Goal: Transaction & Acquisition: Purchase product/service

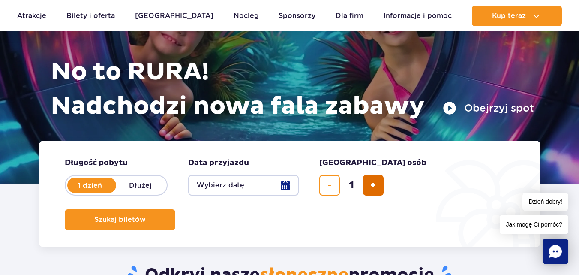
click at [374, 185] on span "dodaj bilet" at bounding box center [373, 185] width 6 height 0
type input "4"
click at [291, 188] on button "Wybierz datę" at bounding box center [243, 185] width 111 height 21
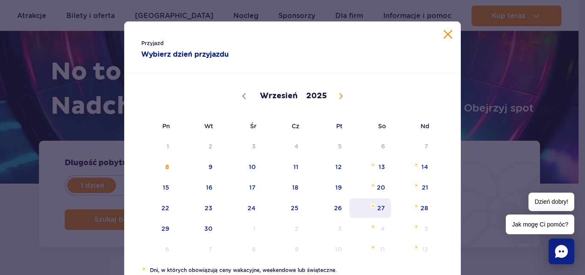
click at [381, 206] on span "27" at bounding box center [370, 208] width 43 height 20
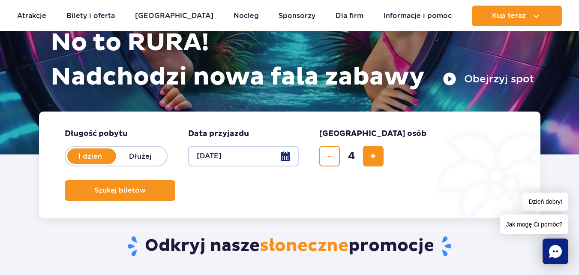
scroll to position [129, 0]
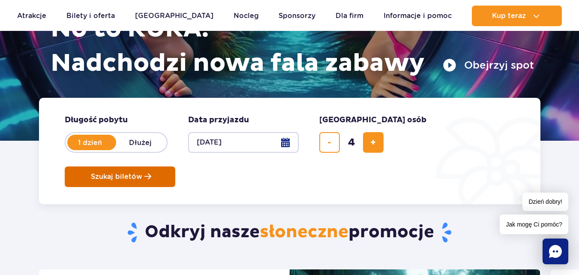
click at [142, 173] on span "Szukaj biletów" at bounding box center [116, 177] width 51 height 8
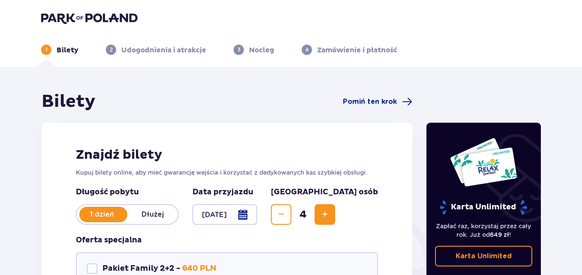
scroll to position [129, 0]
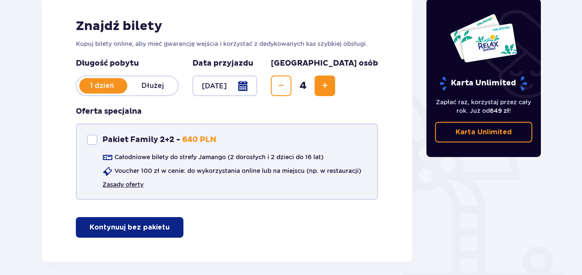
click at [129, 184] on link "Zasady oferty" at bounding box center [122, 184] width 41 height 9
click at [257, 87] on div at bounding box center [224, 85] width 65 height 21
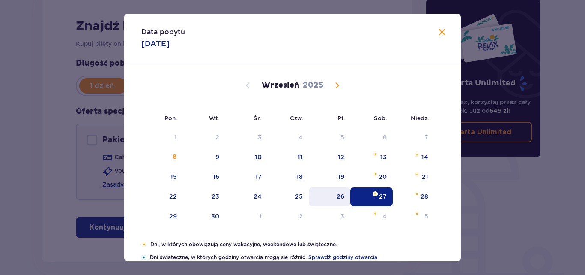
click at [337, 200] on div "26" at bounding box center [341, 196] width 8 height 9
type input "26.09.25"
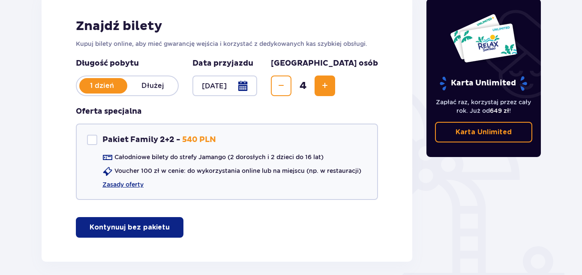
click at [138, 228] on p "Kontynuuj bez pakietu" at bounding box center [130, 226] width 80 height 9
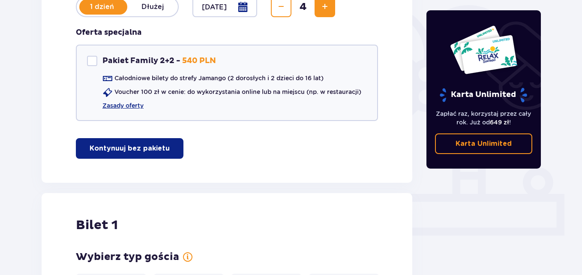
scroll to position [127, 0]
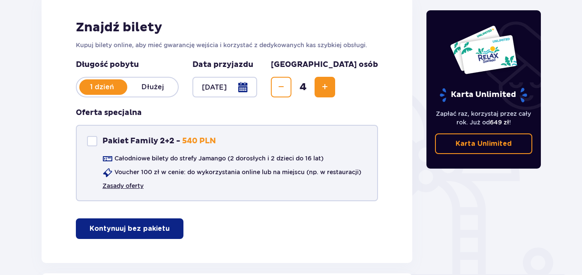
click at [125, 186] on link "Zasady oferty" at bounding box center [122, 185] width 41 height 9
click at [90, 139] on div at bounding box center [92, 141] width 10 height 10
checkbox input "true"
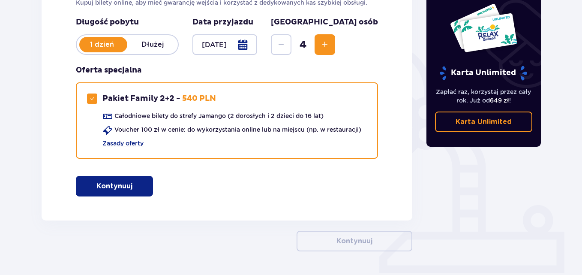
scroll to position [198, 0]
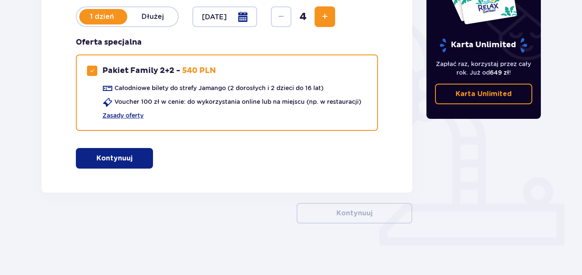
click at [129, 161] on span "button" at bounding box center [134, 158] width 10 height 10
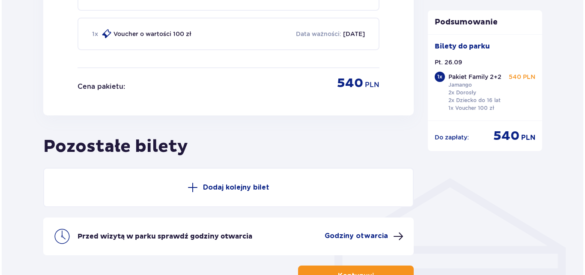
scroll to position [561, 0]
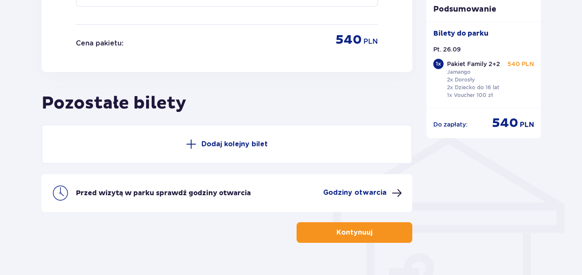
click at [352, 193] on p "Godziny otwarcia" at bounding box center [354, 192] width 63 height 9
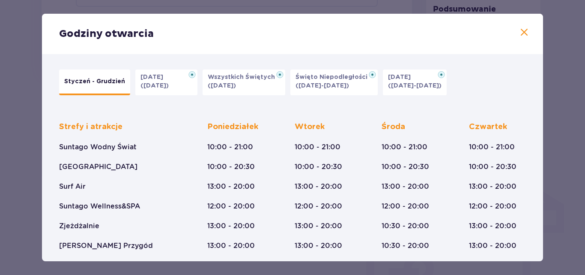
click at [525, 31] on span at bounding box center [524, 32] width 10 height 10
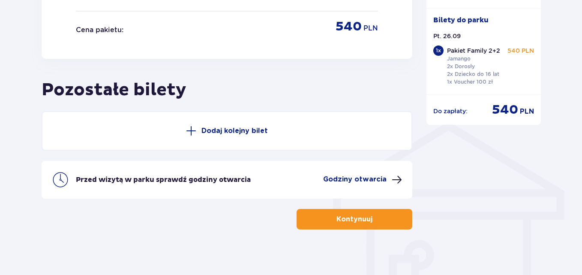
scroll to position [581, 0]
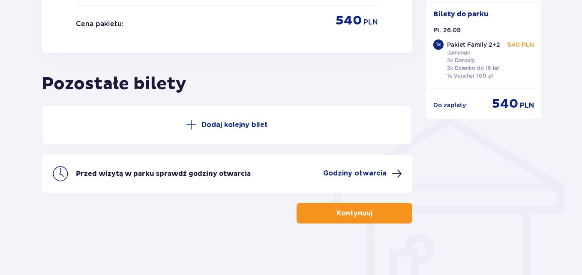
click at [190, 126] on span at bounding box center [191, 125] width 10 height 10
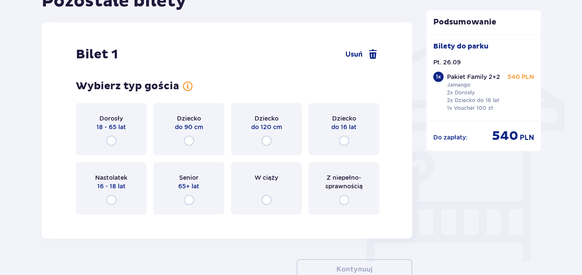
scroll to position [675, 0]
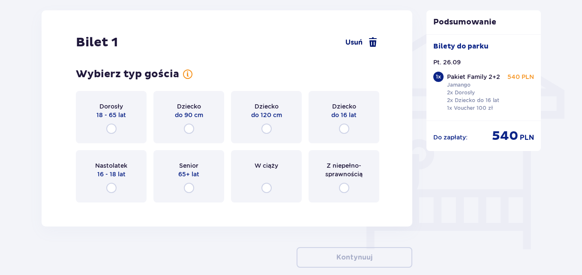
click at [358, 44] on span "Usuń" at bounding box center [353, 42] width 17 height 9
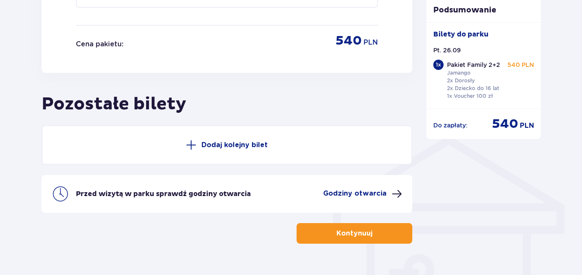
scroll to position [581, 0]
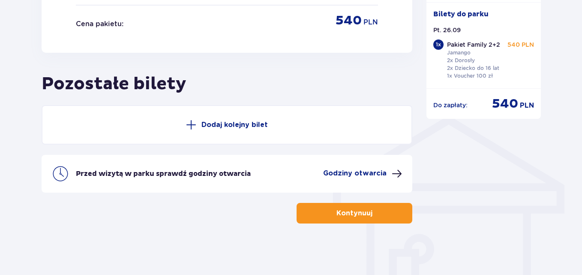
click at [363, 214] on p "Kontynuuj" at bounding box center [354, 212] width 36 height 9
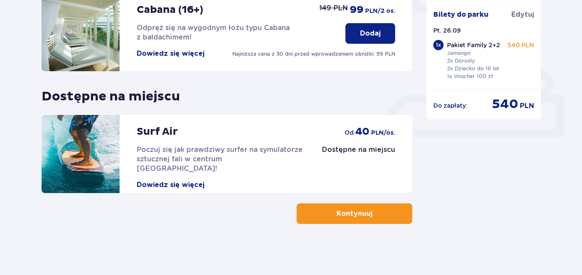
scroll to position [306, 0]
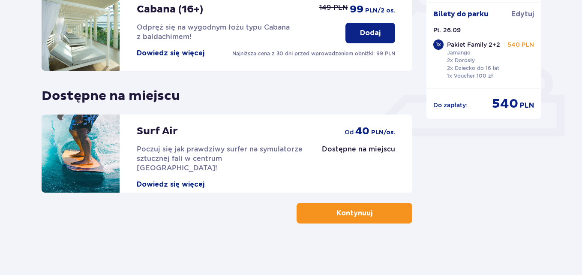
click at [361, 213] on p "Kontynuuj" at bounding box center [354, 212] width 36 height 9
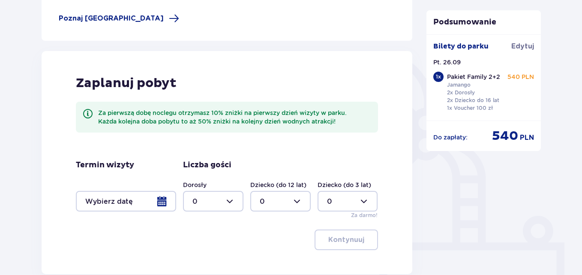
scroll to position [214, 0]
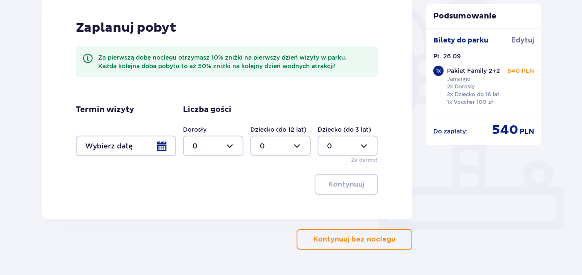
click at [163, 144] on div at bounding box center [126, 145] width 100 height 21
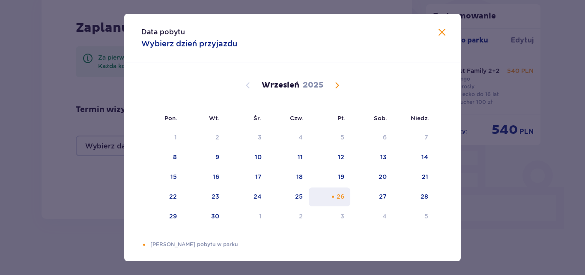
click at [333, 196] on div "Choose piątek, 26 września 2025 as your check-in date. It’s available." at bounding box center [333, 197] width 6 height 6
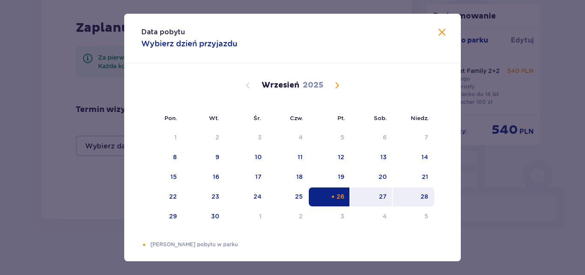
click at [409, 198] on div "28" at bounding box center [414, 196] width 42 height 19
type input "26.09.25 - 28.09.25"
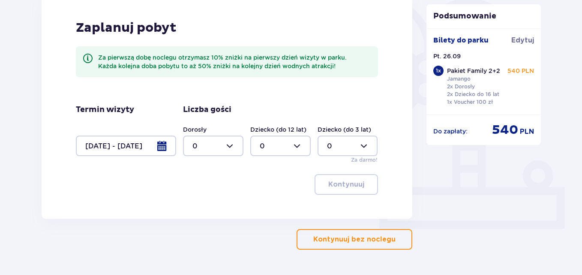
click at [228, 145] on div at bounding box center [213, 145] width 60 height 21
click at [200, 210] on div "2" at bounding box center [213, 207] width 42 height 9
type input "2"
click at [299, 146] on div at bounding box center [280, 145] width 60 height 21
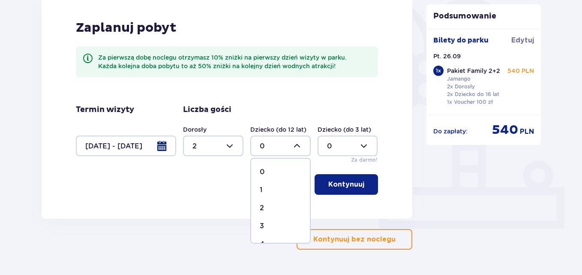
click at [266, 206] on div "2" at bounding box center [281, 207] width 42 height 9
type input "2"
click at [374, 147] on div at bounding box center [347, 145] width 60 height 21
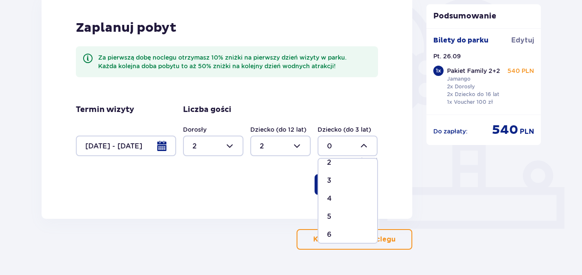
scroll to position [214, 0]
click at [334, 177] on p "12" at bounding box center [330, 173] width 7 height 9
type input "12"
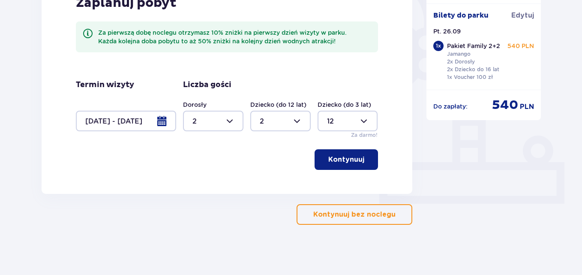
scroll to position [240, 0]
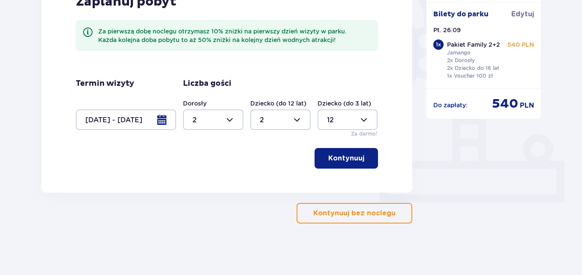
click at [347, 166] on button "Kontynuuj" at bounding box center [345, 158] width 63 height 21
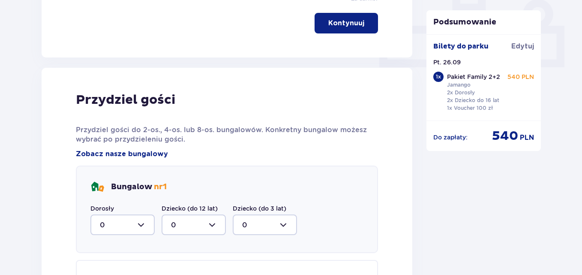
scroll to position [390, 0]
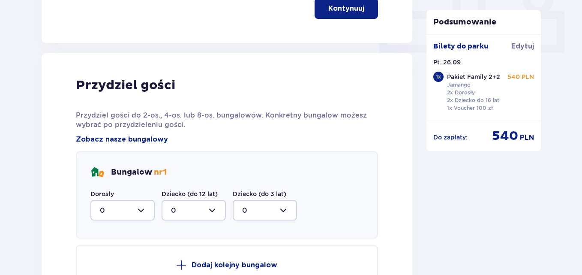
click at [141, 209] on div at bounding box center [122, 210] width 64 height 21
click at [371, 221] on div "Bungalow nr 1 Dorosły 0 0 1 2 Dziecko (do 12 lat) 0 Dziecko (do 3 lat) 0" at bounding box center [227, 194] width 302 height 87
click at [142, 210] on div at bounding box center [122, 210] width 64 height 21
click at [103, 165] on div "1" at bounding box center [122, 165] width 45 height 9
type input "1"
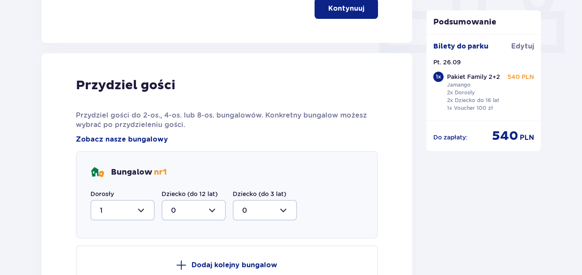
click at [213, 210] on div at bounding box center [194, 210] width 64 height 21
click at [177, 188] on div "2" at bounding box center [193, 183] width 45 height 9
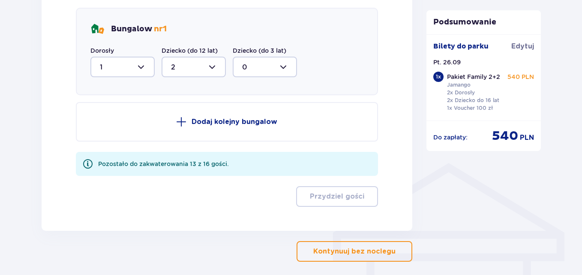
scroll to position [485, 0]
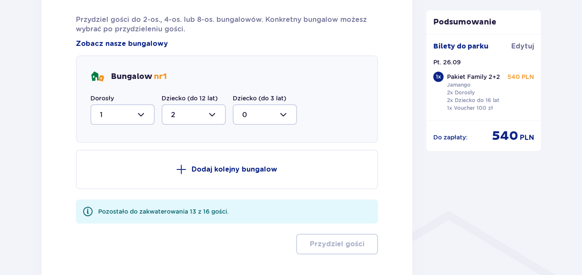
click at [288, 117] on div at bounding box center [265, 114] width 64 height 21
click at [244, 142] on p "0" at bounding box center [244, 140] width 5 height 9
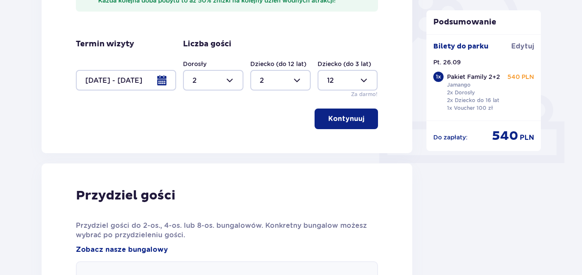
scroll to position [357, 0]
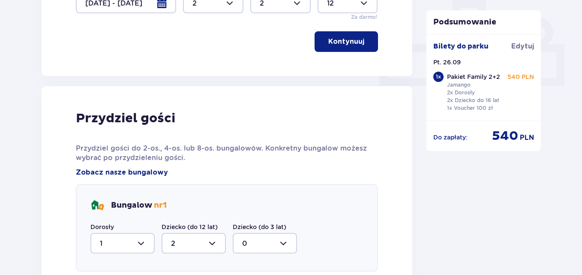
click at [181, 244] on div at bounding box center [194, 243] width 64 height 21
click at [177, 182] on div "0" at bounding box center [193, 180] width 45 height 9
type input "0"
click at [139, 243] on div at bounding box center [122, 243] width 64 height 21
click at [98, 180] on span "0" at bounding box center [122, 181] width 63 height 18
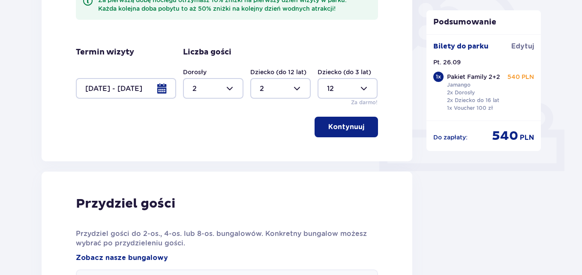
scroll to position [271, 0]
click at [351, 133] on button "Kontynuuj" at bounding box center [345, 127] width 63 height 21
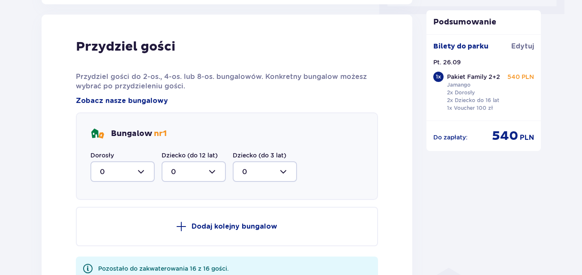
scroll to position [433, 0]
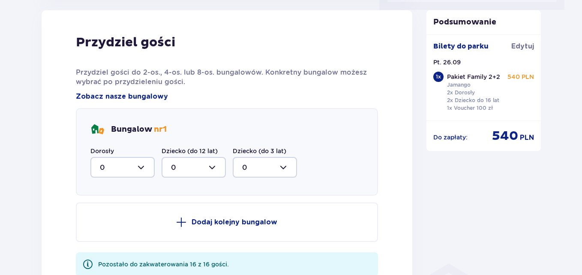
click at [139, 166] on div at bounding box center [122, 167] width 64 height 21
click at [102, 229] on p "2" at bounding box center [102, 228] width 4 height 9
type input "2"
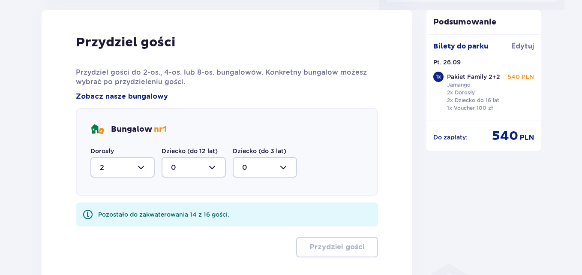
click at [212, 167] on div at bounding box center [194, 167] width 64 height 21
click at [176, 227] on div "2" at bounding box center [193, 228] width 45 height 9
type input "2"
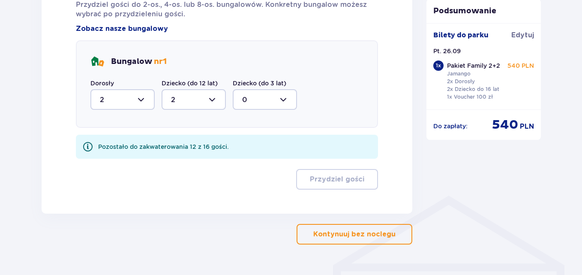
scroll to position [521, 0]
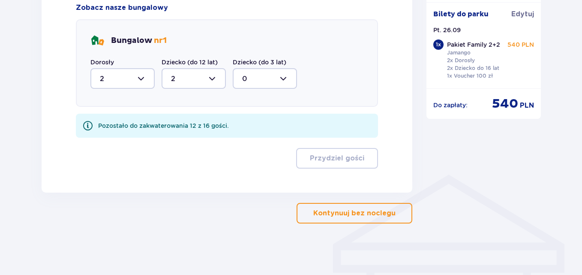
click at [139, 129] on div "Pozostało do zakwaterowania 12 z 16 gości." at bounding box center [163, 125] width 131 height 9
click at [171, 125] on div "Pozostało do zakwaterowania 12 z 16 gości." at bounding box center [163, 125] width 131 height 9
click at [340, 215] on p "Kontynuuj bez noclegu" at bounding box center [354, 212] width 82 height 9
